Goal: Register for event/course

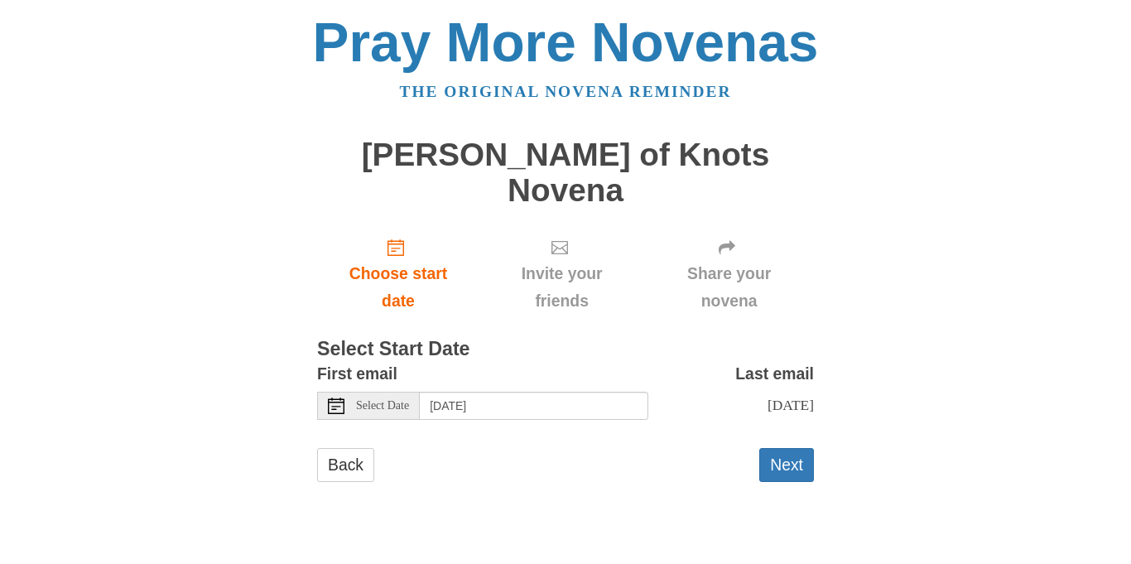
click at [330, 397] on icon at bounding box center [336, 405] width 17 height 17
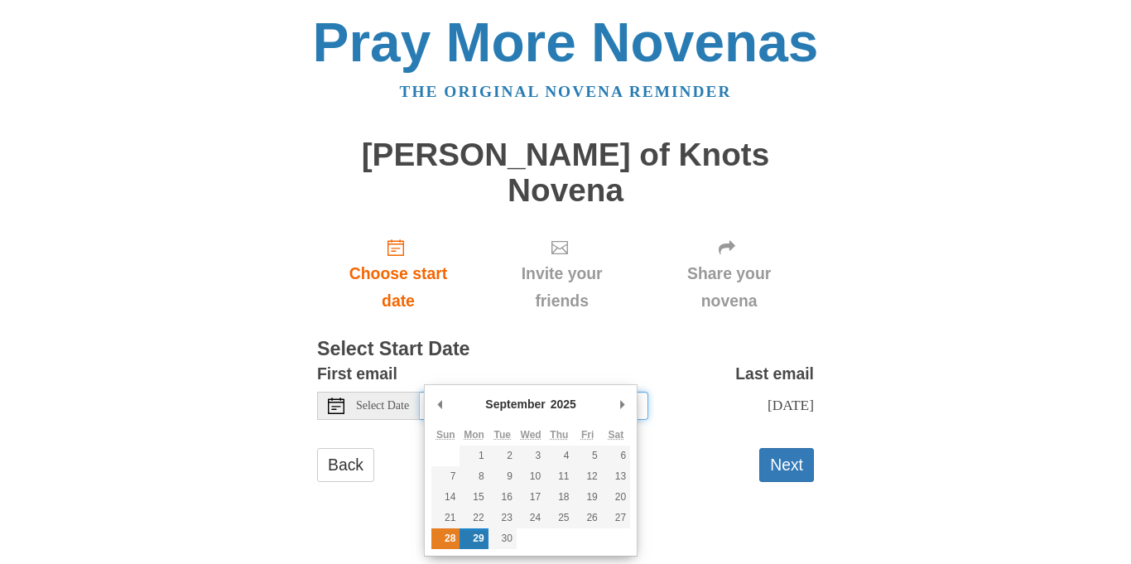
type input "[DATE]"
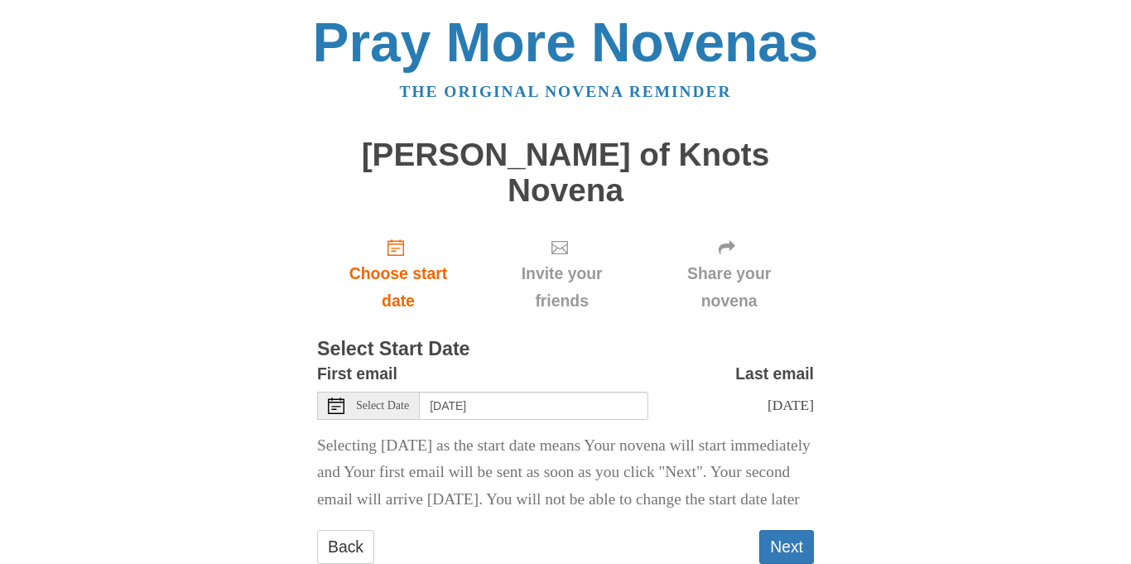
scroll to position [40, 0]
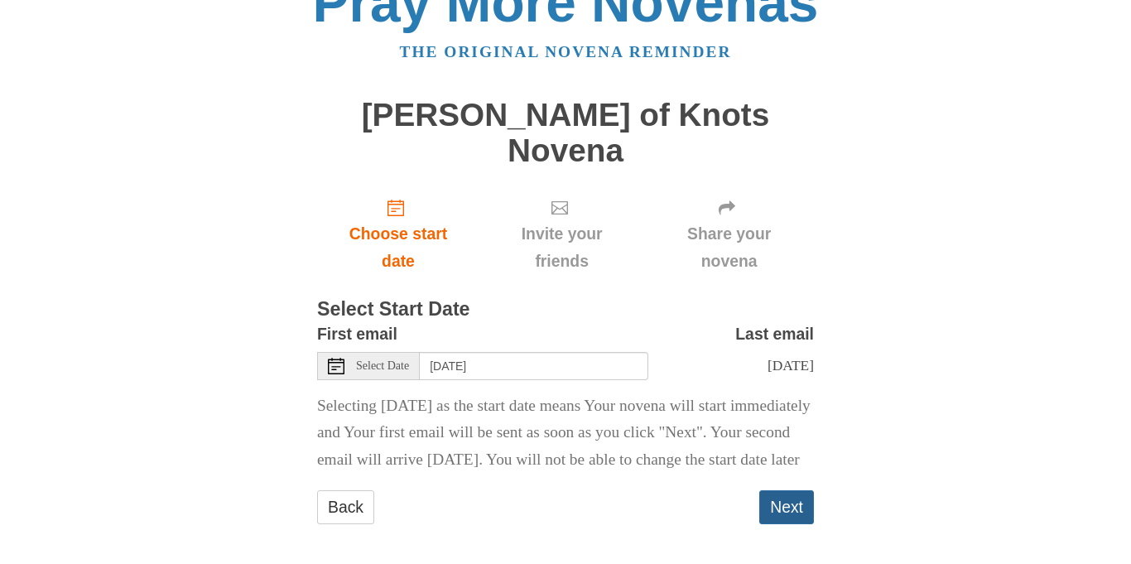
click at [786, 492] on button "Next" at bounding box center [786, 507] width 55 height 34
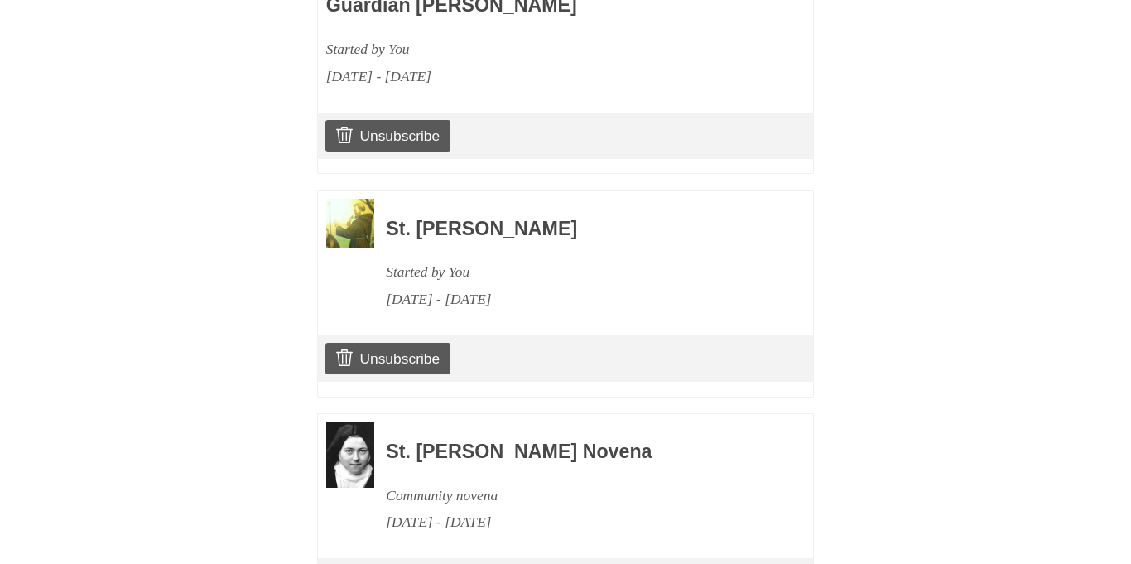
scroll to position [1646, 0]
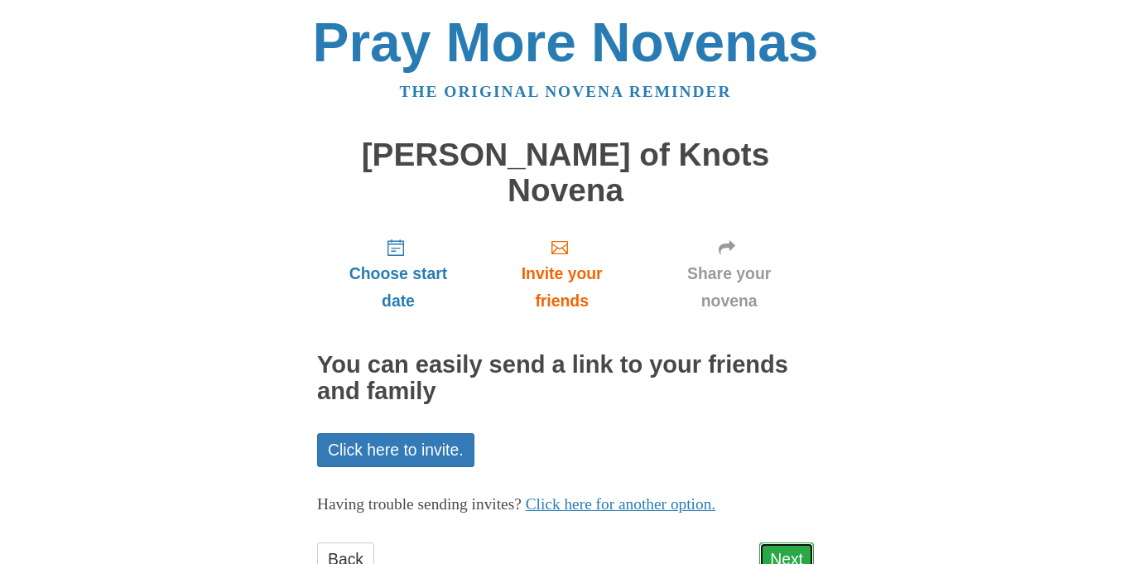
click at [790, 542] on link "Next" at bounding box center [786, 559] width 55 height 34
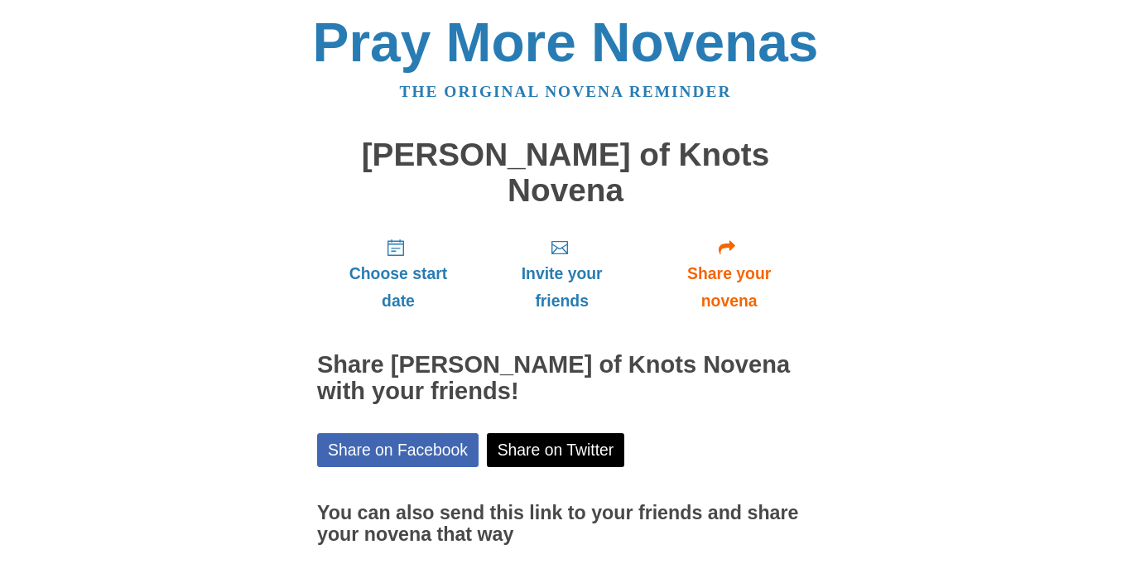
scroll to position [101, 0]
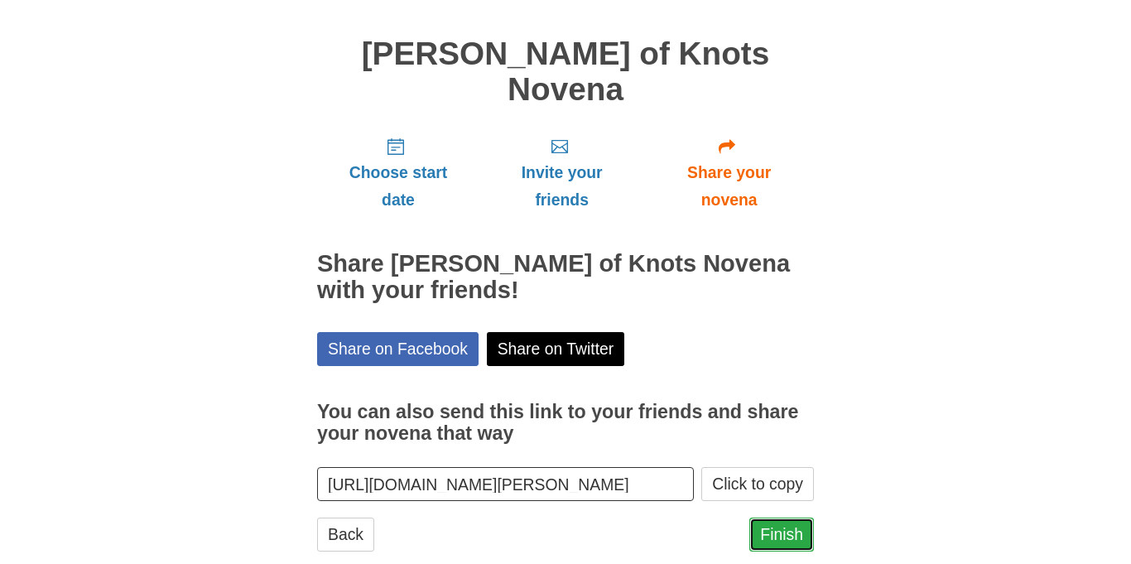
click at [788, 517] on link "Finish" at bounding box center [781, 534] width 65 height 34
